Goal: Task Accomplishment & Management: Complete application form

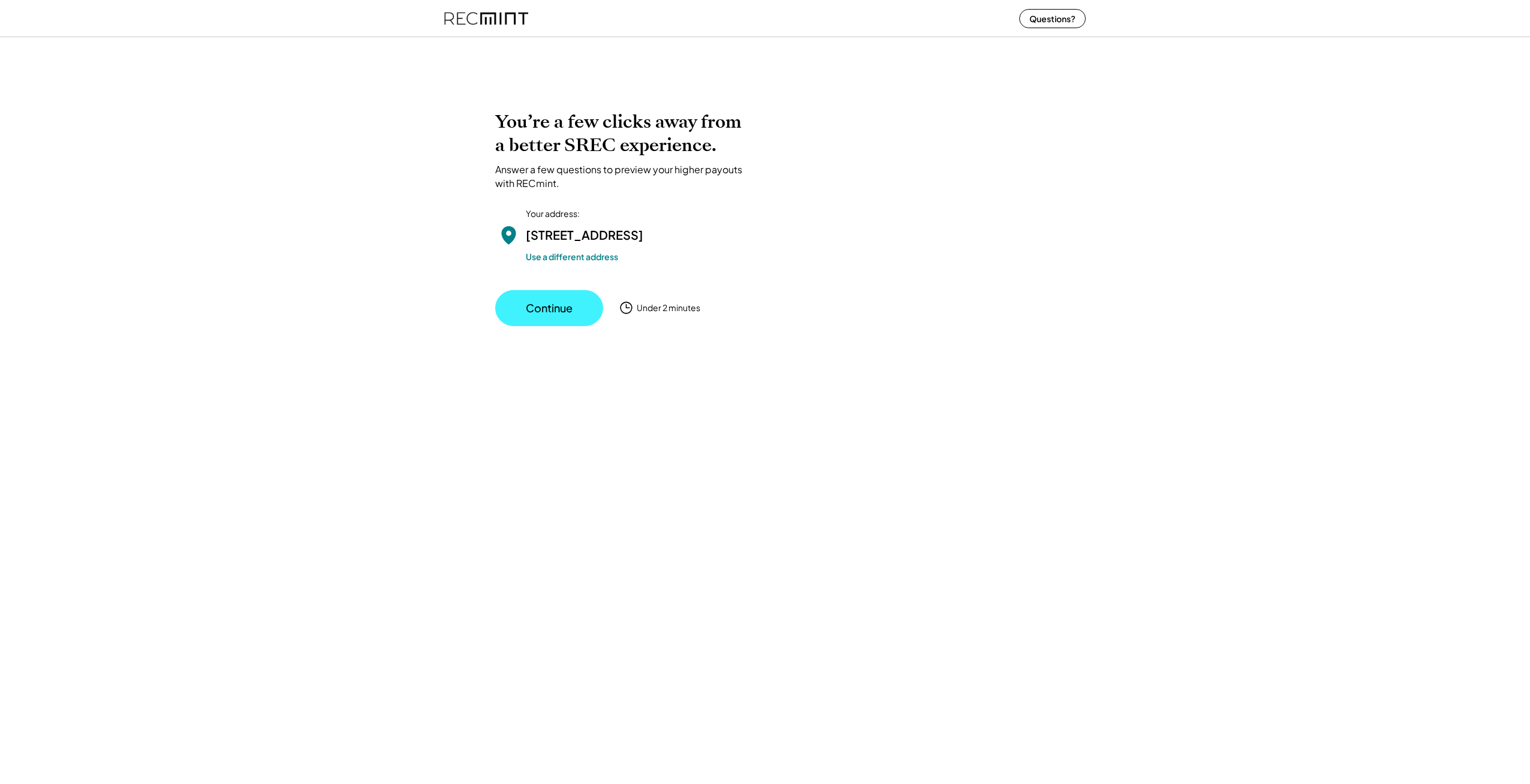
click at [568, 326] on button "Continue" at bounding box center [549, 308] width 108 height 36
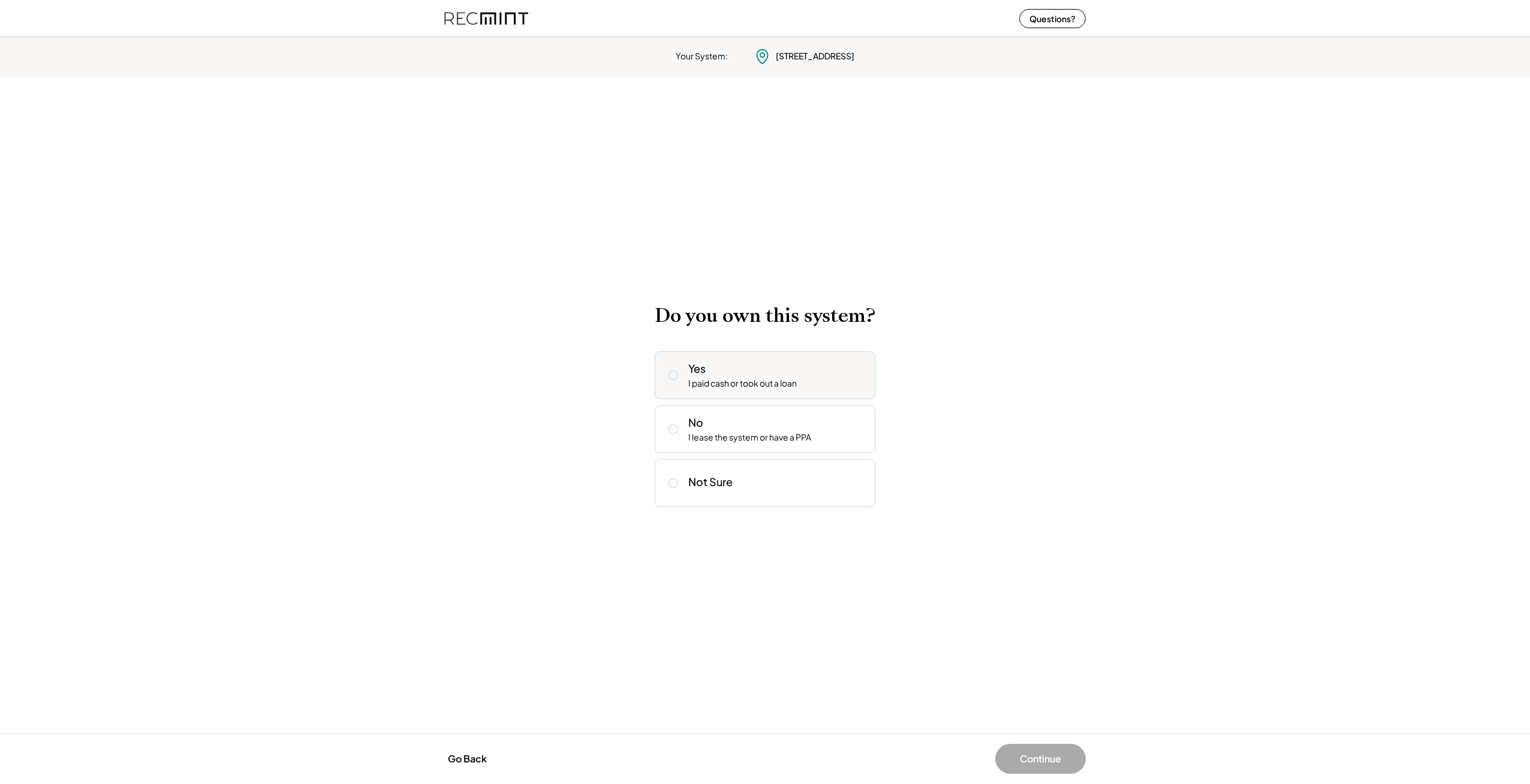
click at [671, 374] on icon at bounding box center [673, 375] width 12 height 12
click at [1046, 762] on button "Continue" at bounding box center [1041, 759] width 91 height 30
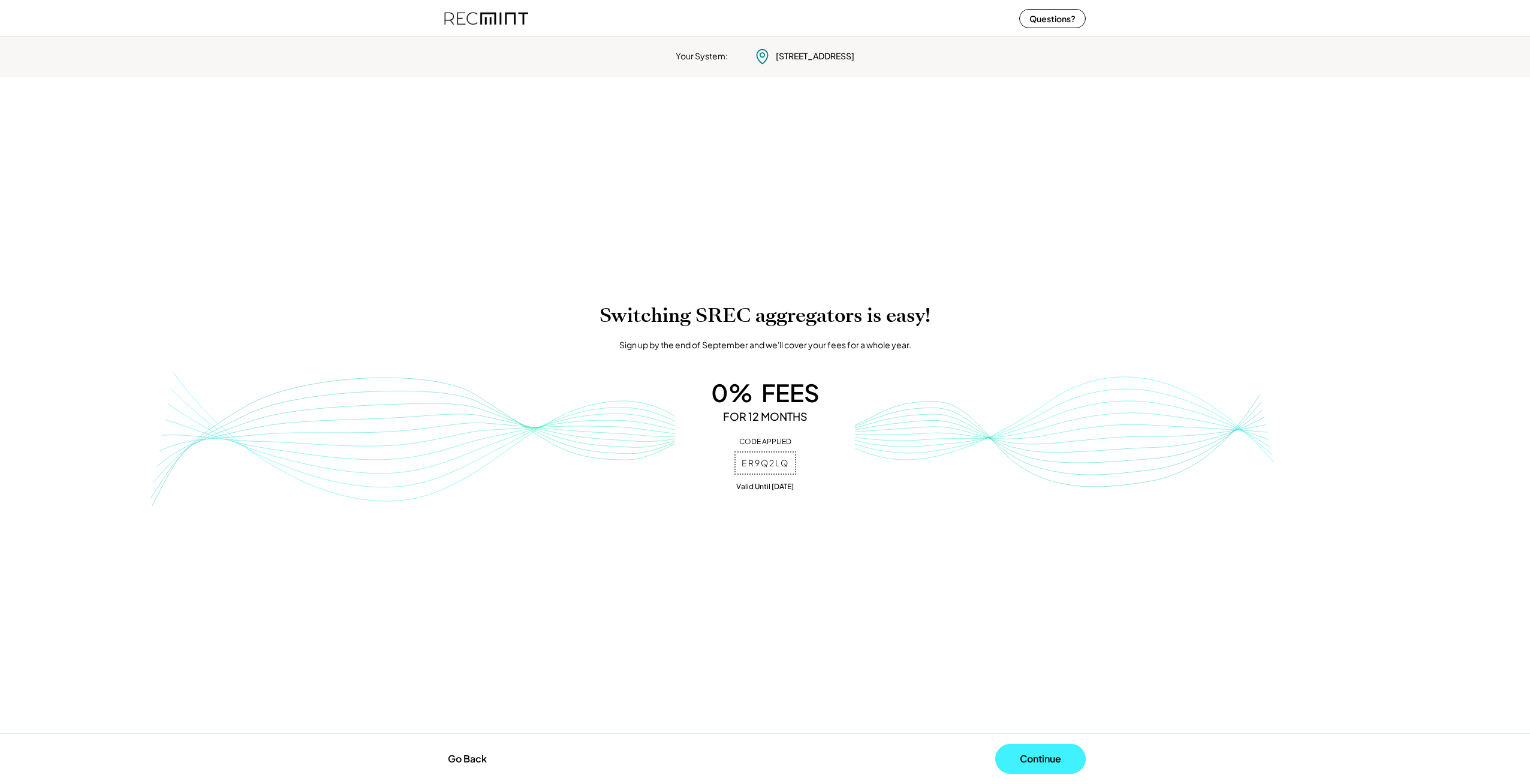
click at [1041, 760] on button "Continue" at bounding box center [1041, 759] width 91 height 30
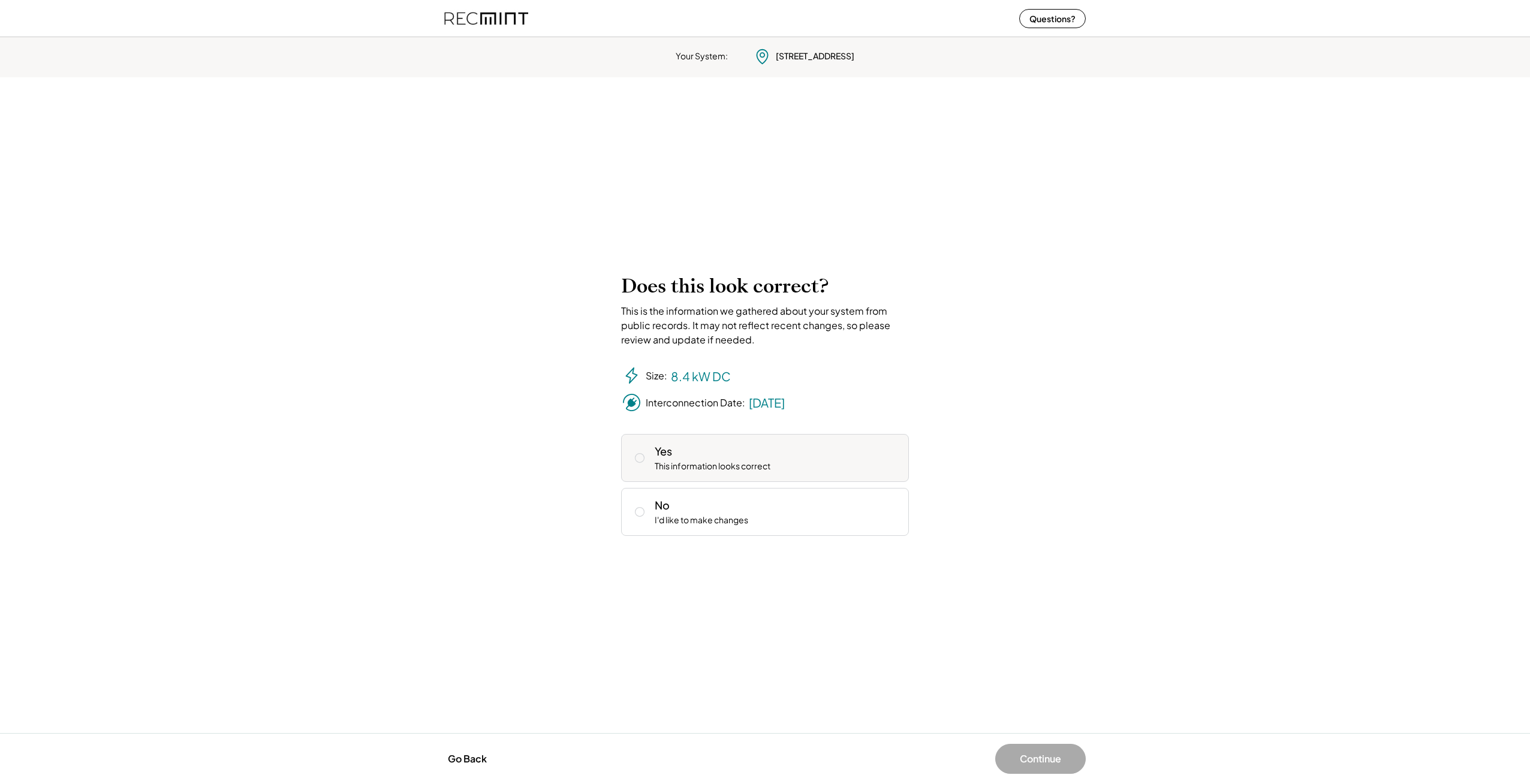
click at [638, 458] on icon at bounding box center [639, 458] width 12 height 12
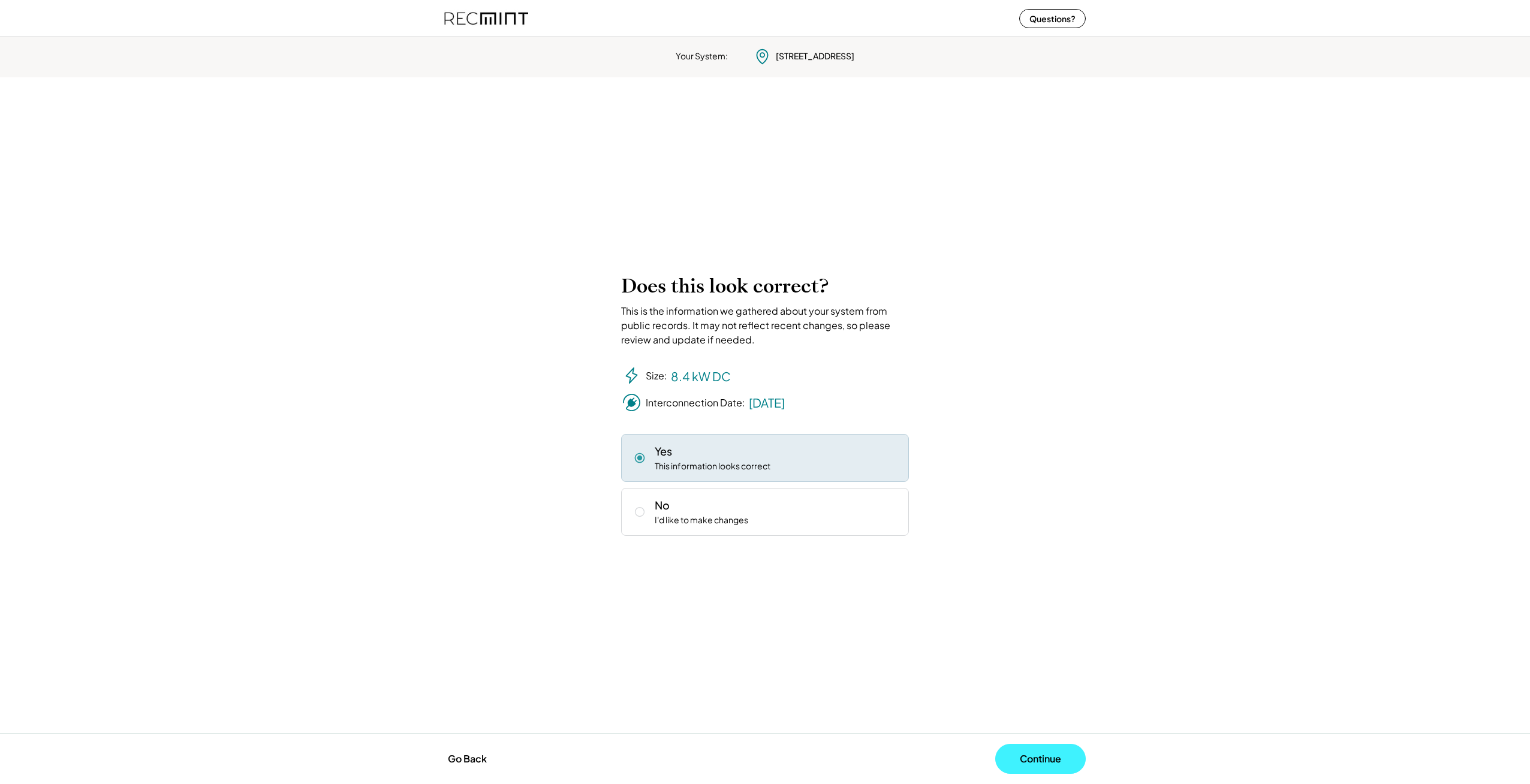
click at [1055, 755] on button "Continue" at bounding box center [1041, 759] width 91 height 30
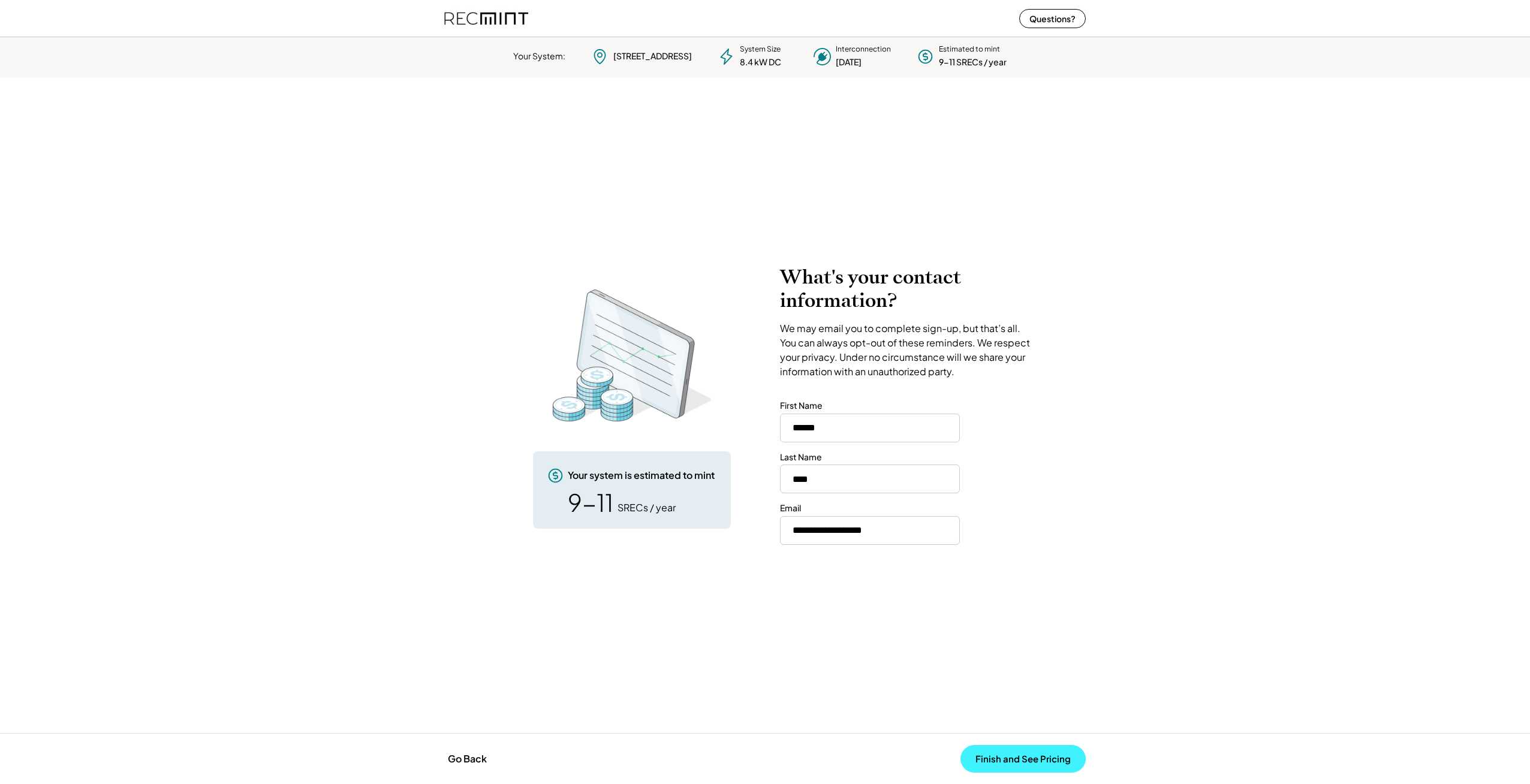
click at [1012, 760] on button "Finish and See Pricing" at bounding box center [1023, 758] width 126 height 27
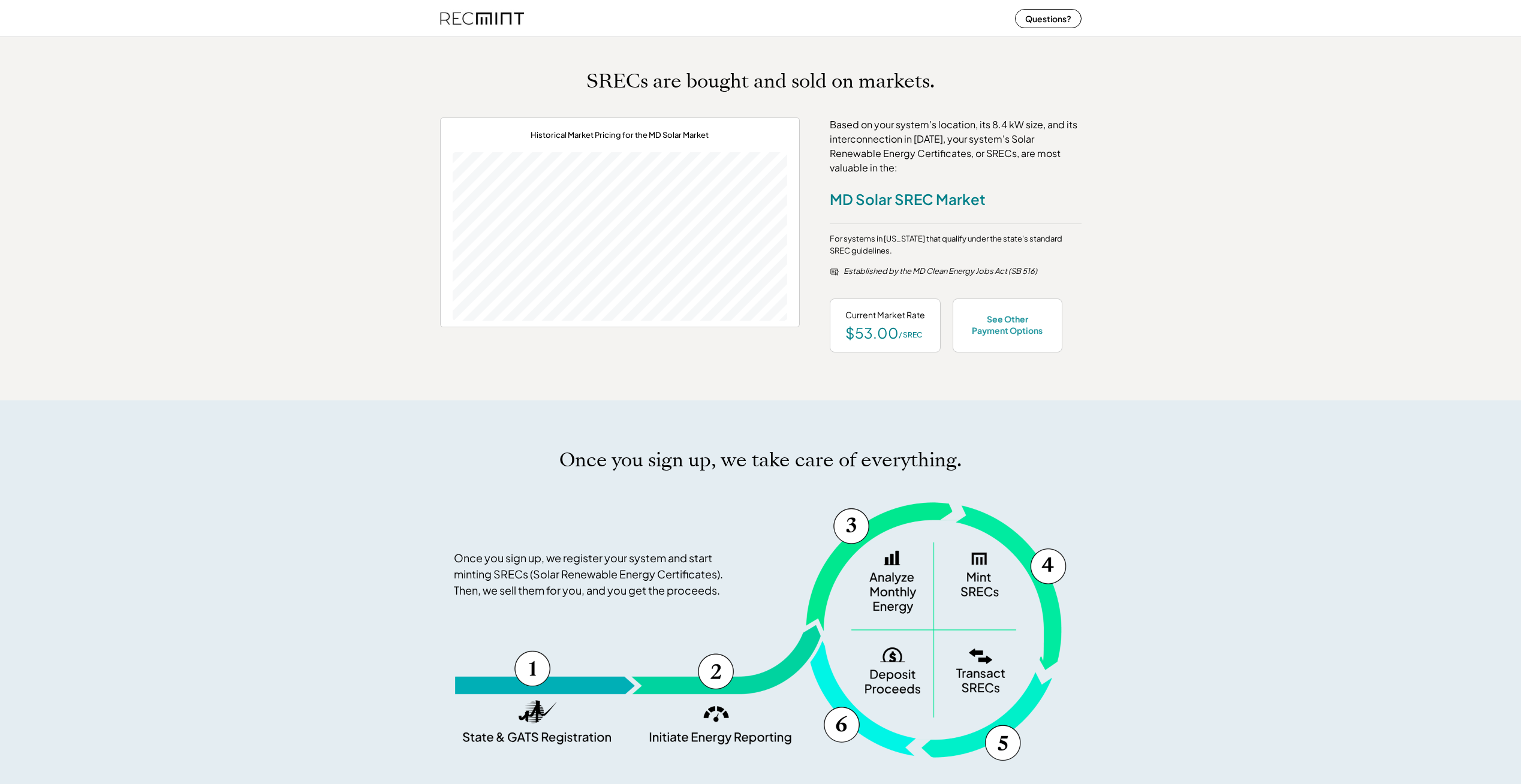
scroll to position [120, 0]
